Goal: Task Accomplishment & Management: Manage account settings

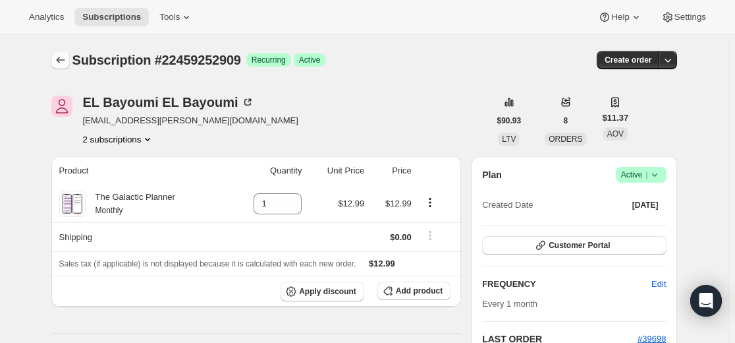
click at [66, 57] on icon "Subscriptions" at bounding box center [60, 59] width 13 height 13
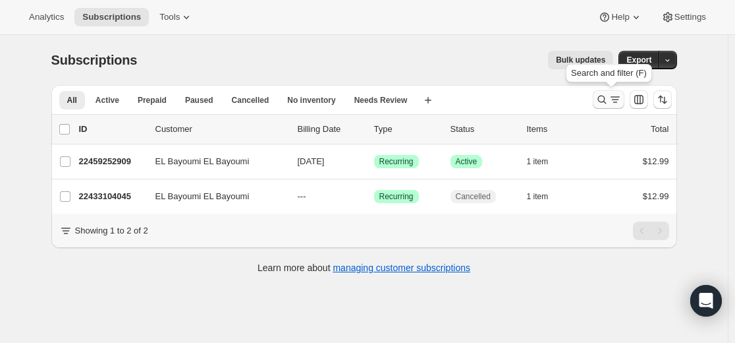
click at [606, 99] on icon "Search and filter results" at bounding box center [602, 100] width 9 height 9
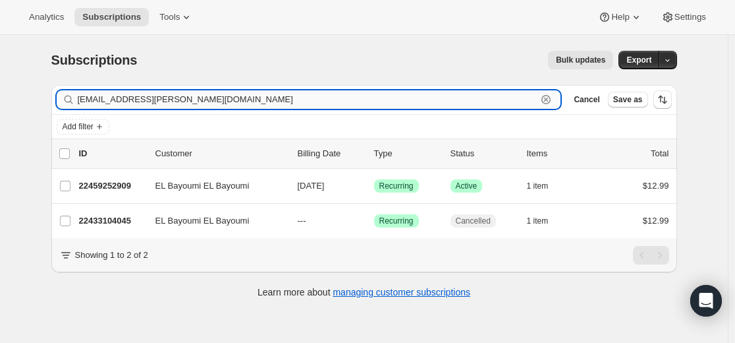
click at [434, 94] on input "[EMAIL_ADDRESS][PERSON_NAME][DOMAIN_NAME]" at bounding box center [308, 99] width 460 height 18
paste input "[EMAIL_ADDRESS][DOMAIN_NAME]"
type input "[EMAIL_ADDRESS][DOMAIN_NAME]"
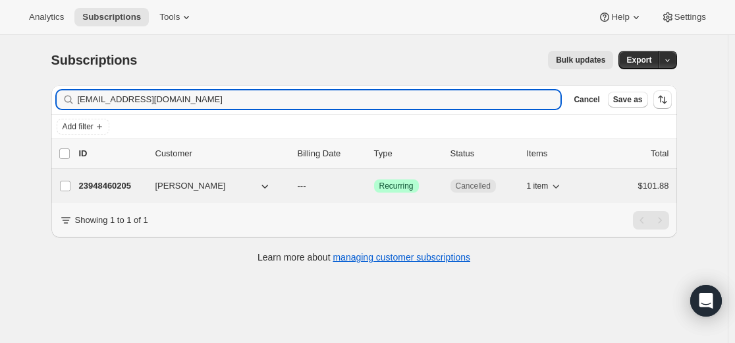
click at [112, 184] on p "23948460205" at bounding box center [112, 185] width 66 height 13
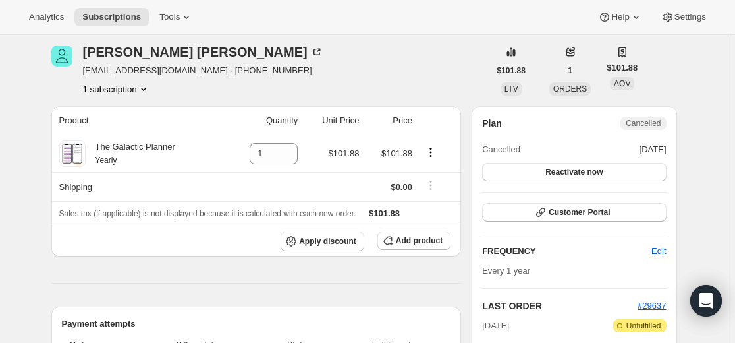
scroll to position [38, 0]
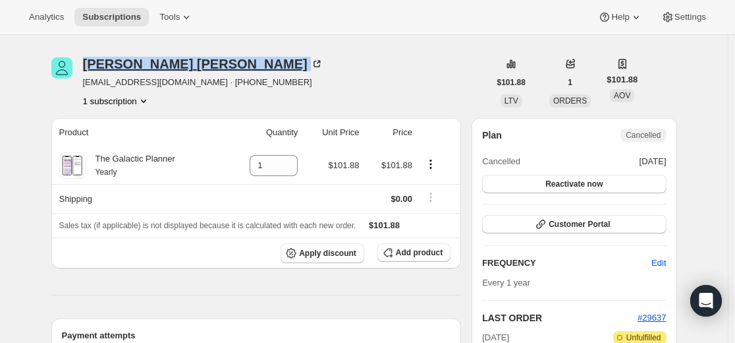
drag, startPoint x: 86, startPoint y: 51, endPoint x: 182, endPoint y: 61, distance: 96.0
copy div "[PERSON_NAME]"
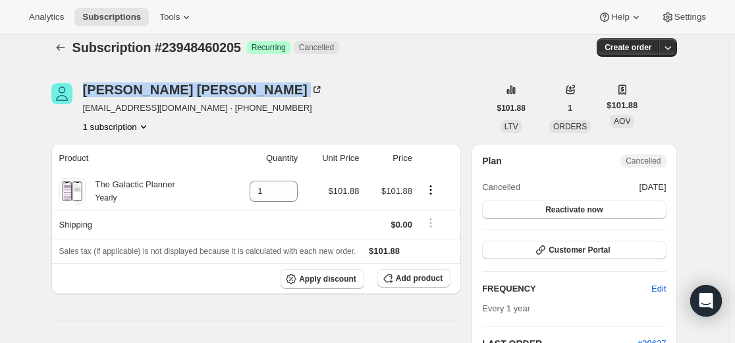
scroll to position [0, 0]
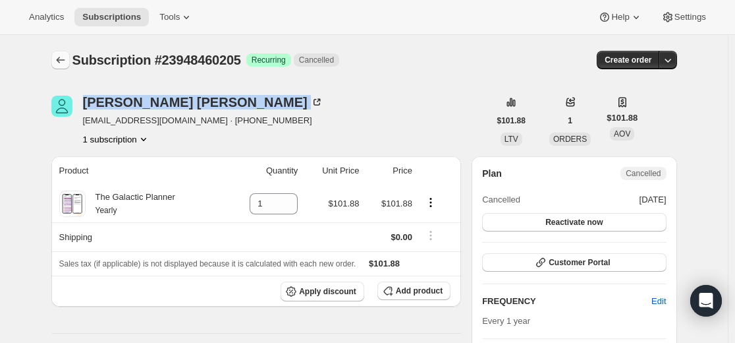
click at [59, 57] on icon "Subscriptions" at bounding box center [60, 59] width 13 height 13
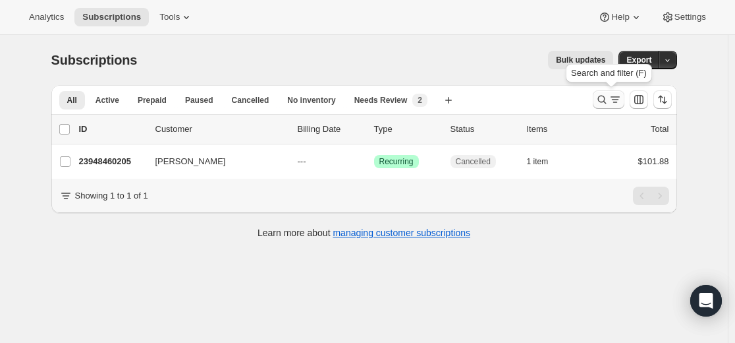
click at [605, 103] on icon "Search and filter results" at bounding box center [602, 99] width 13 height 13
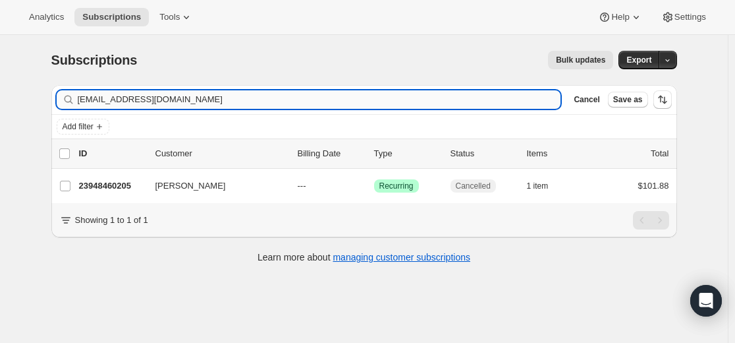
click at [497, 98] on input "[EMAIL_ADDRESS][DOMAIN_NAME]" at bounding box center [320, 99] width 484 height 18
click at [496, 98] on input "[EMAIL_ADDRESS][DOMAIN_NAME]" at bounding box center [320, 99] width 484 height 18
type input "[EMAIL_ADDRESS][DOMAIN_NAME]"
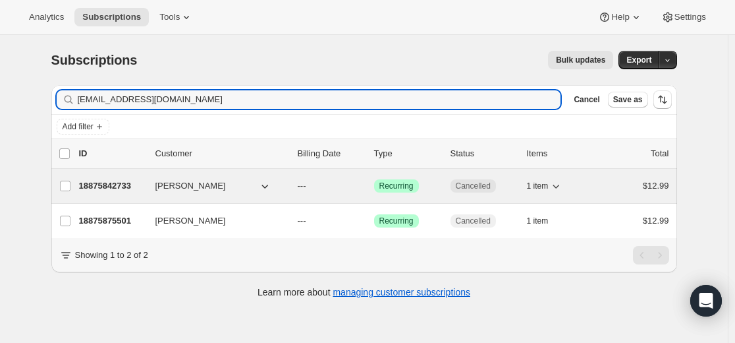
click at [127, 185] on p "18875842733" at bounding box center [112, 185] width 66 height 13
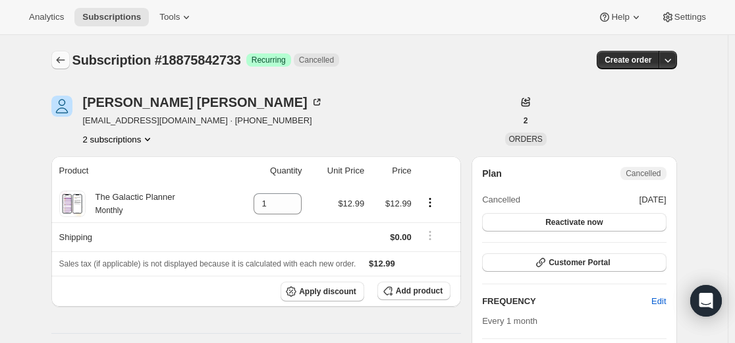
click at [59, 63] on icon "Subscriptions" at bounding box center [60, 59] width 13 height 13
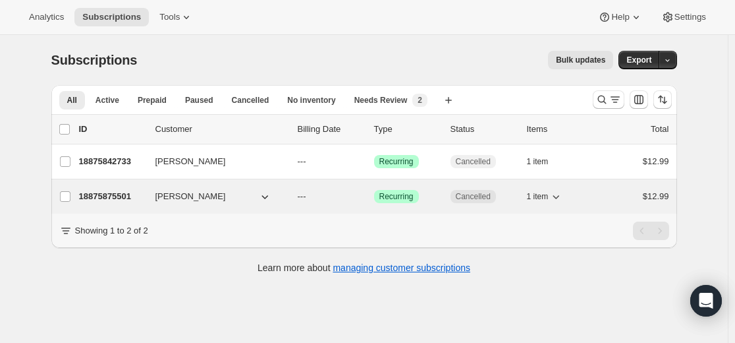
click at [126, 197] on p "18875875501" at bounding box center [112, 196] width 66 height 13
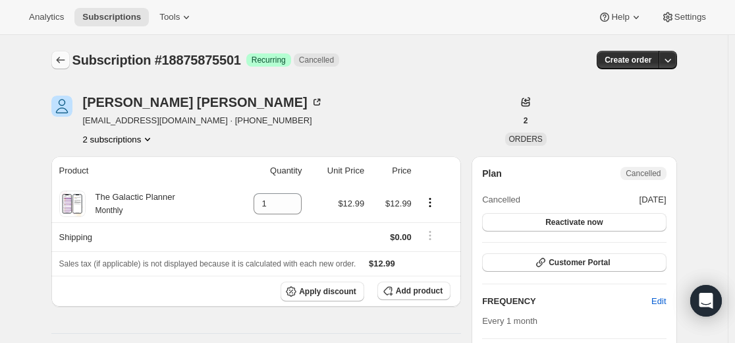
click at [65, 59] on icon "Subscriptions" at bounding box center [60, 59] width 13 height 13
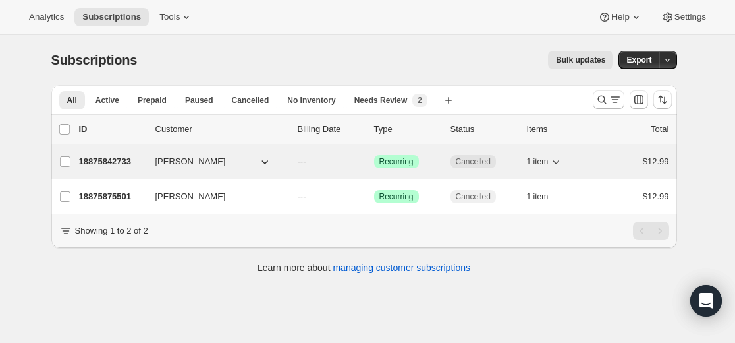
click at [116, 163] on p "18875842733" at bounding box center [112, 161] width 66 height 13
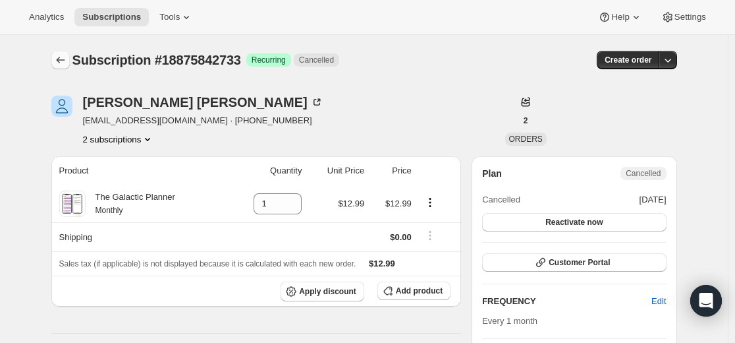
click at [60, 58] on icon "Subscriptions" at bounding box center [60, 59] width 13 height 13
